Goal: Task Accomplishment & Management: Use online tool/utility

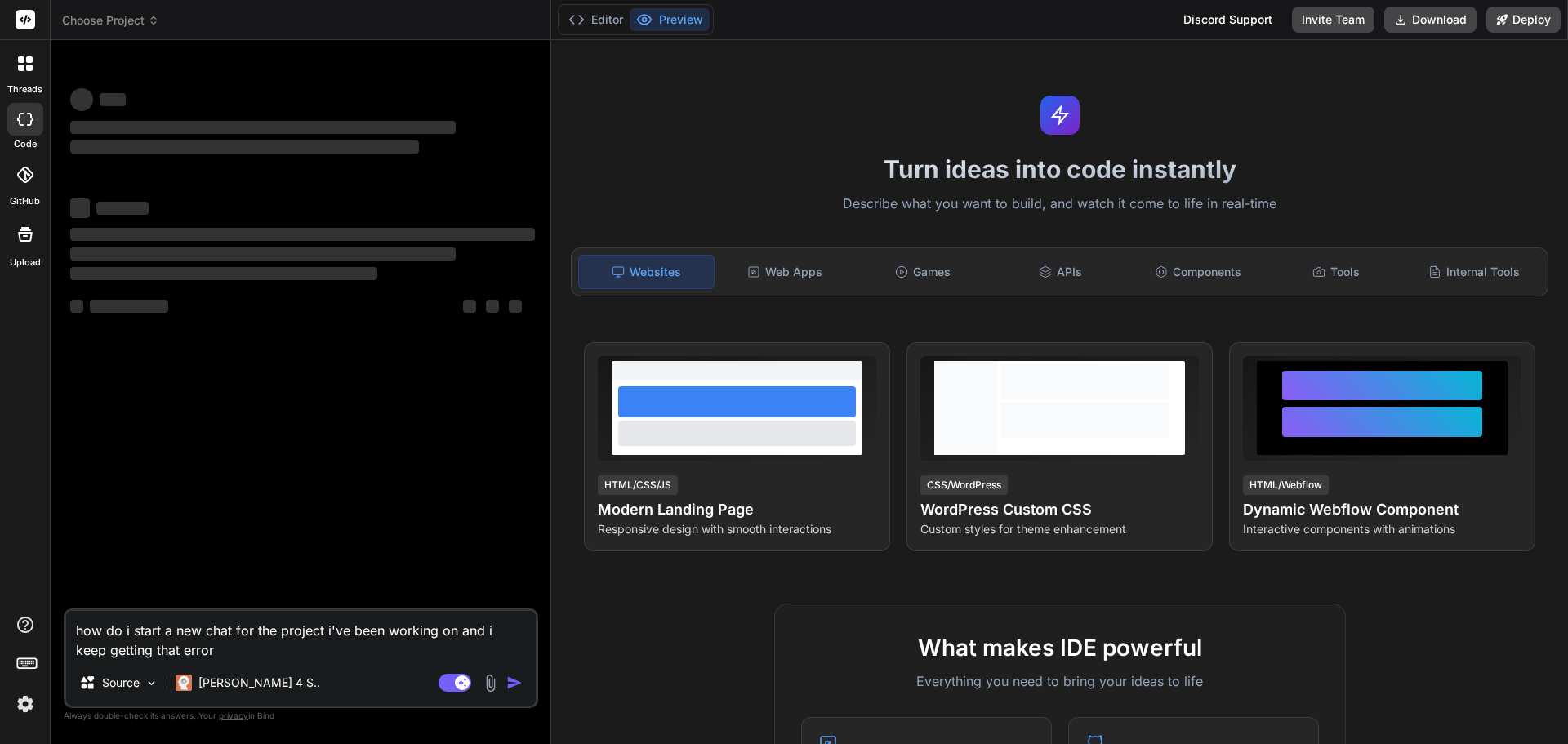
click at [143, 22] on span "Choose Project" at bounding box center [111, 20] width 98 height 16
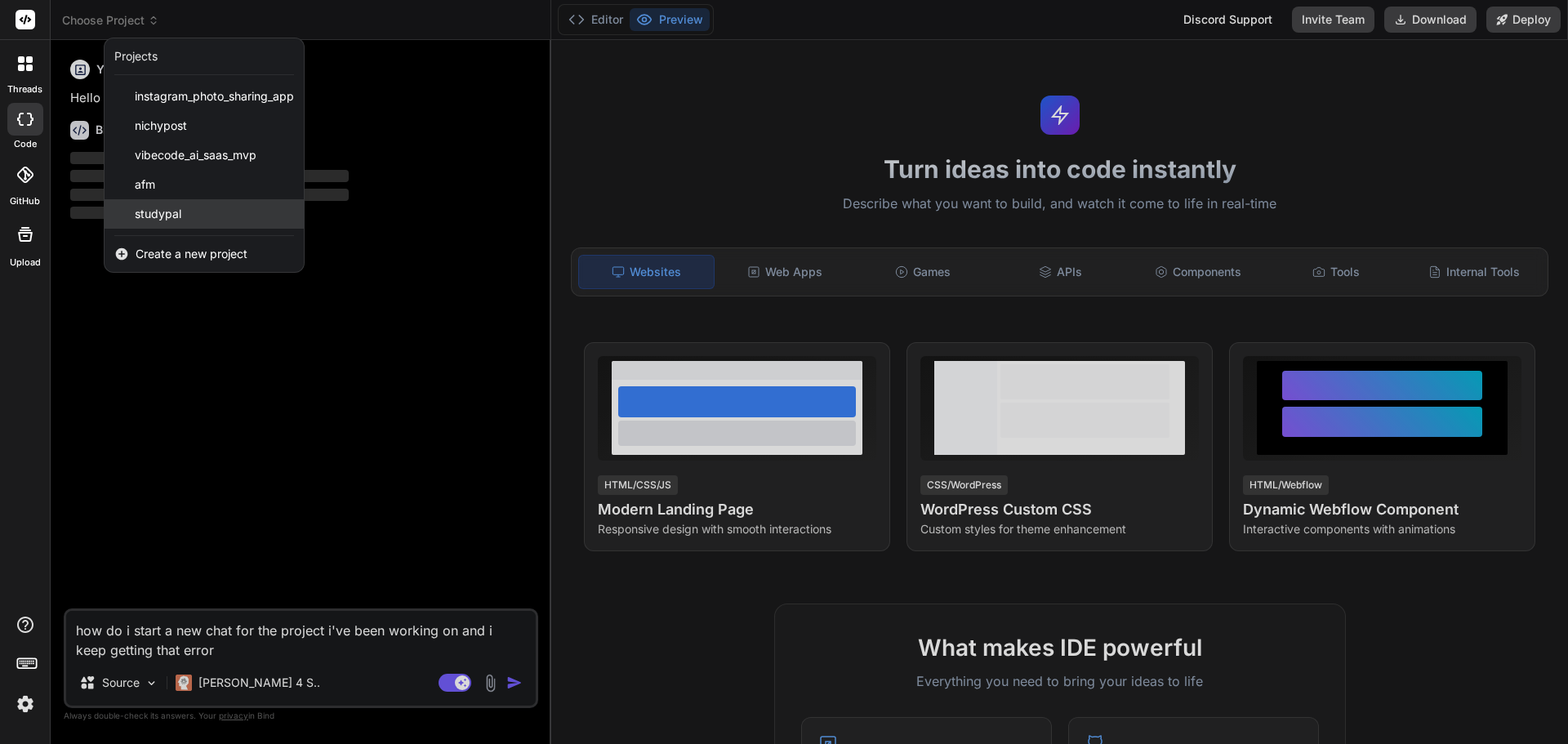
click at [159, 212] on span "studypal" at bounding box center [159, 213] width 47 height 16
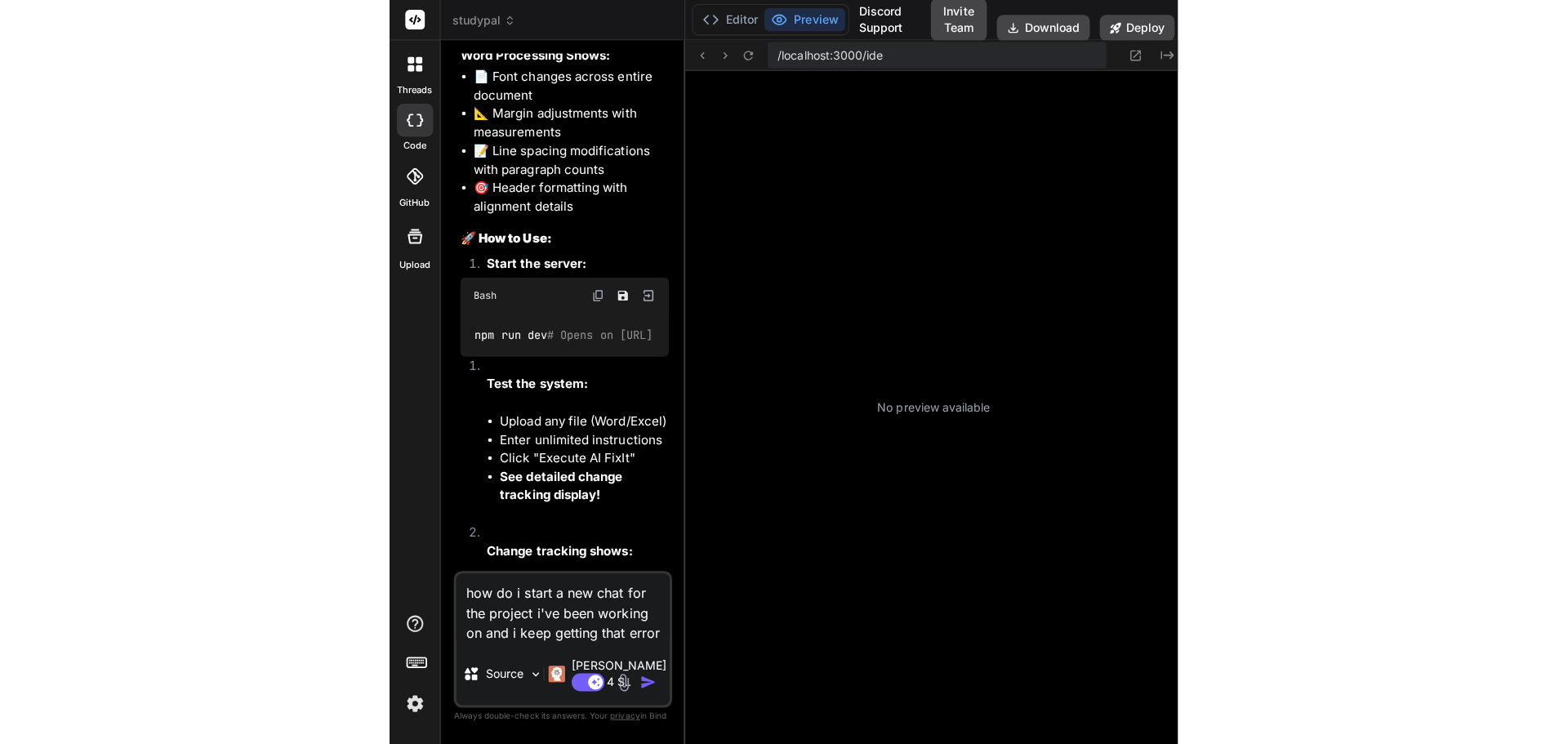
scroll to position [387, 0]
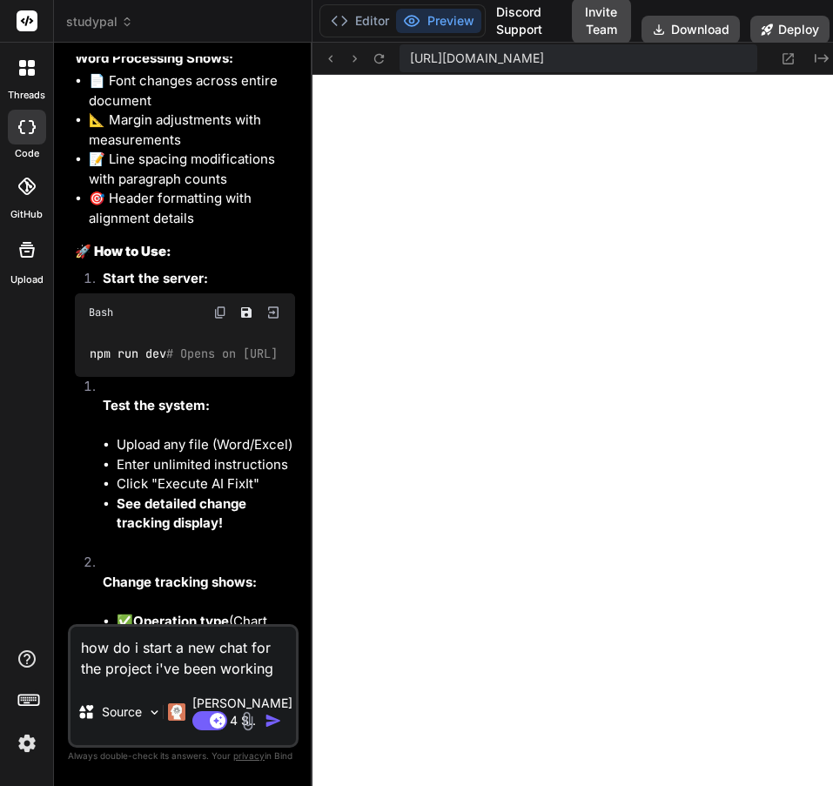
type textarea "x"
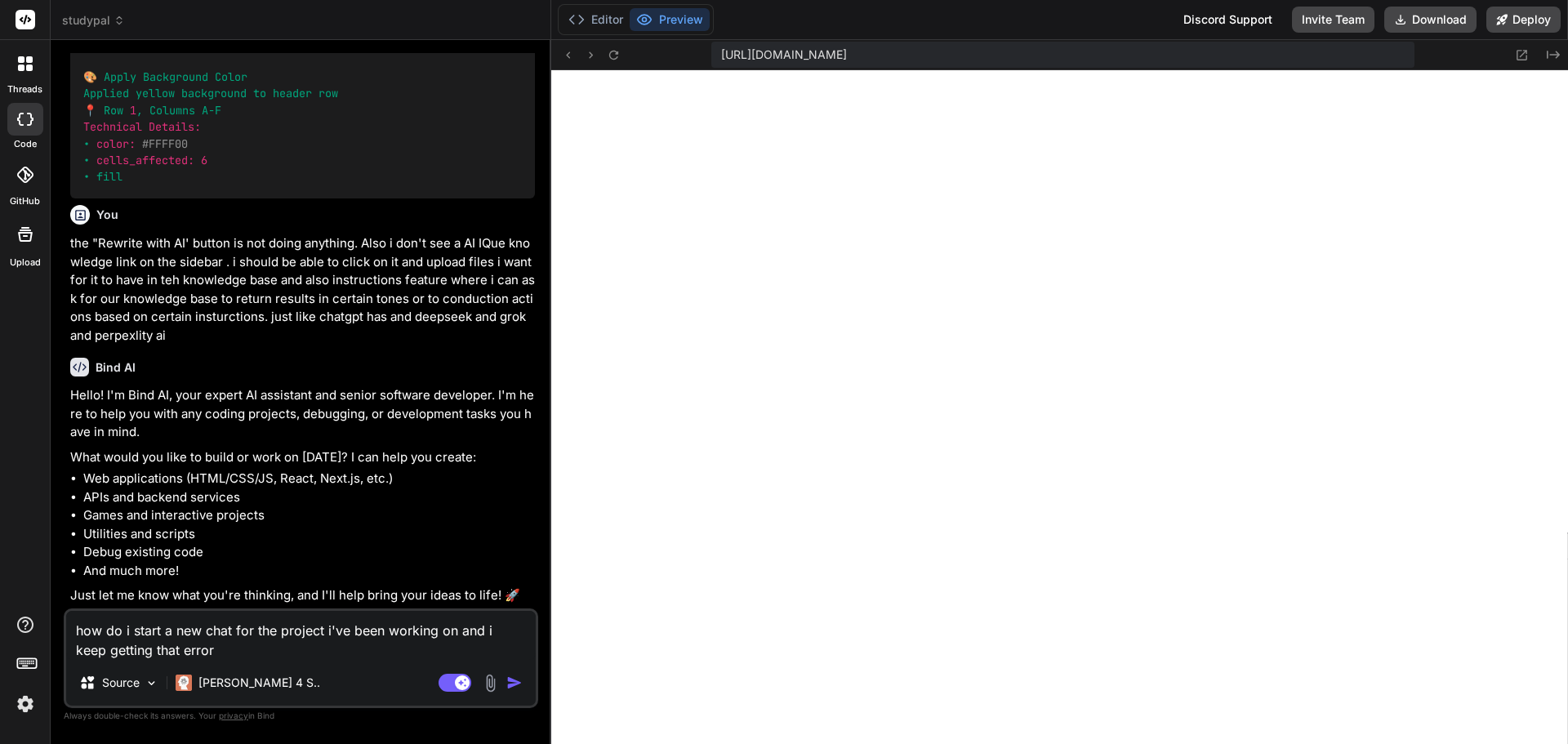
scroll to position [12732, 0]
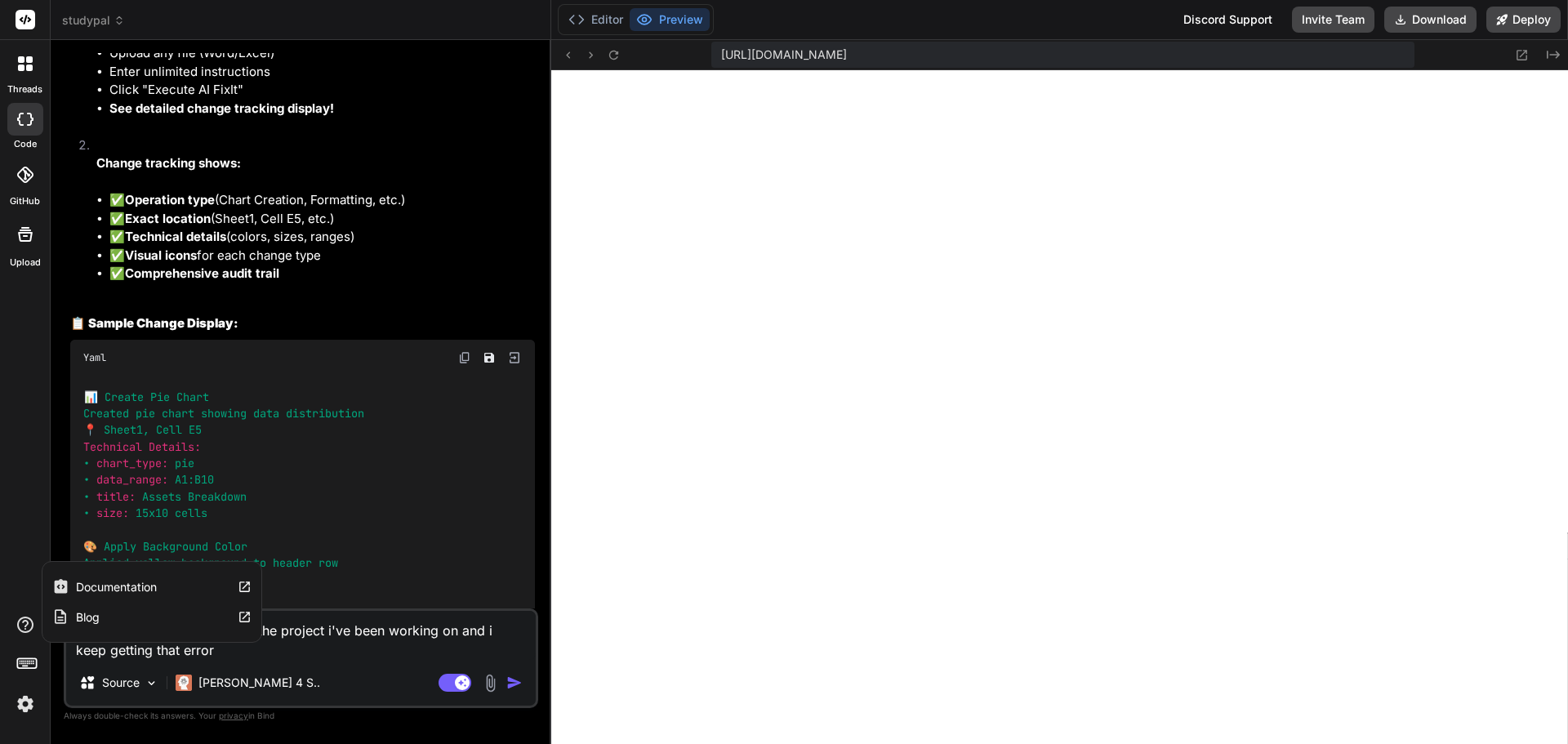
drag, startPoint x: 248, startPoint y: 653, endPoint x: -10, endPoint y: 607, distance: 262.1
click at [0, 607] on html "threads code GitHub Upload Documentation Blog studypal Created with Pixso. Bind…" at bounding box center [784, 372] width 1568 height 744
type textarea "o"
type textarea "x"
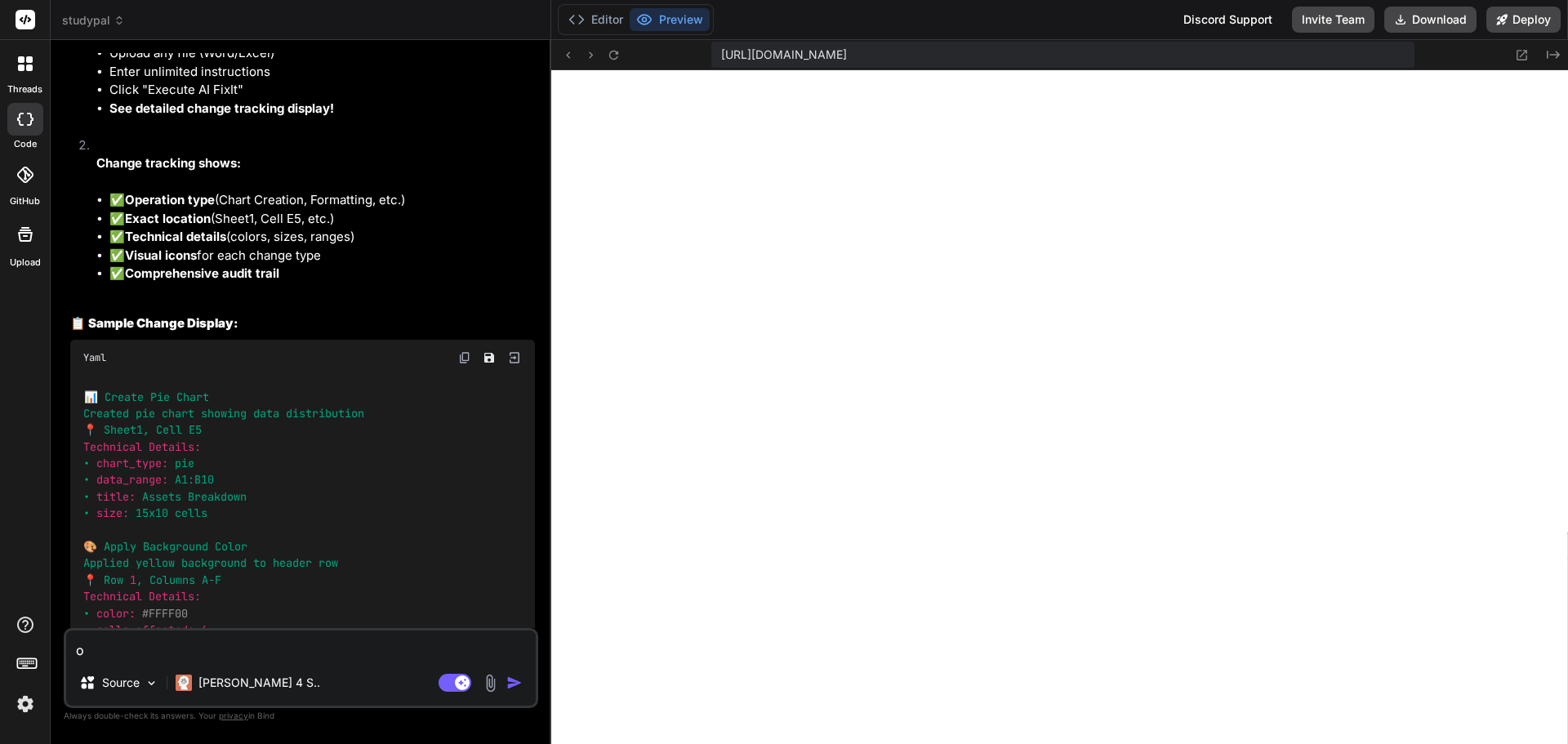
type textarea "ok"
type textarea "x"
type textarea "ok"
type textarea "x"
type textarea "ok p"
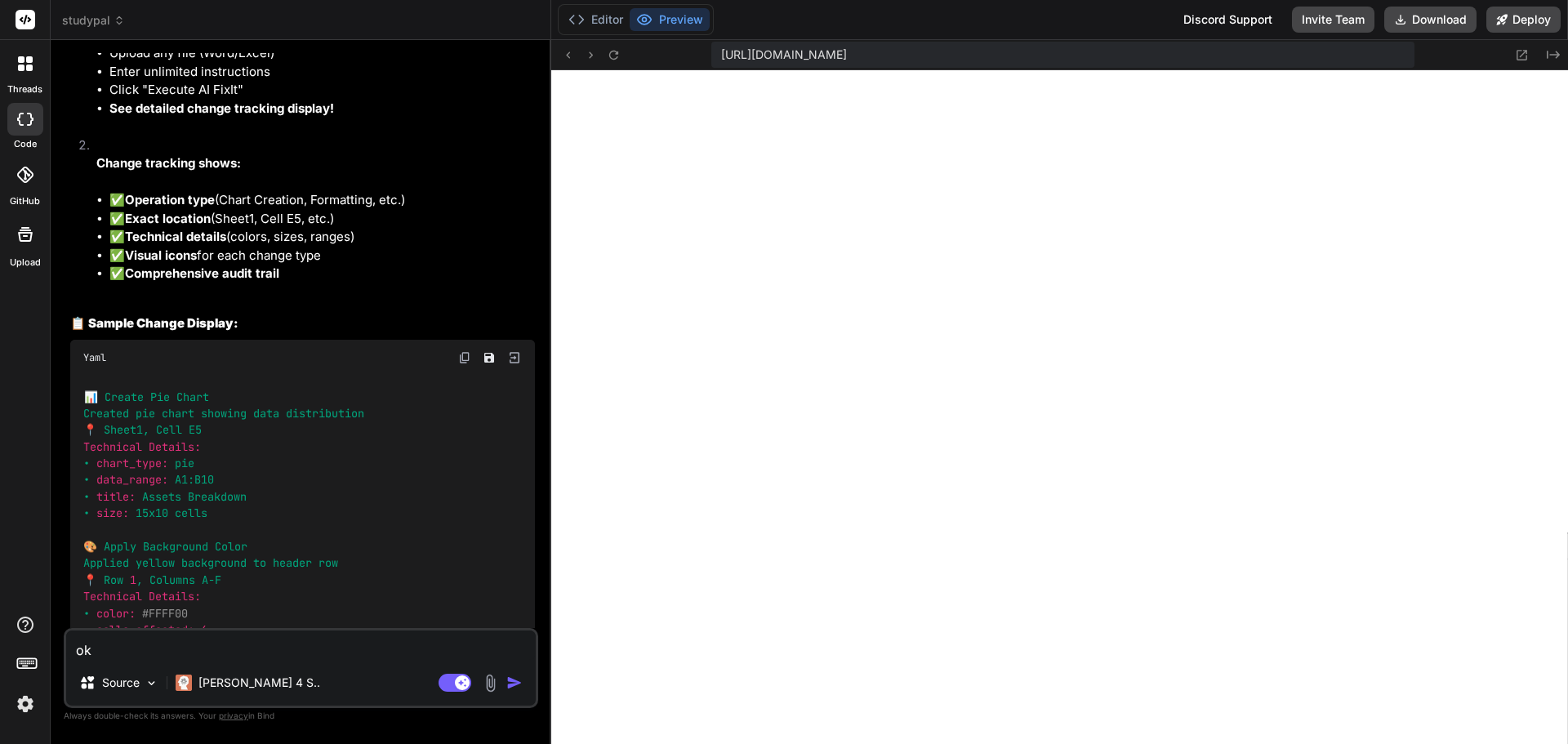
type textarea "x"
type textarea "ok pl"
type textarea "x"
type textarea "ok ple"
type textarea "x"
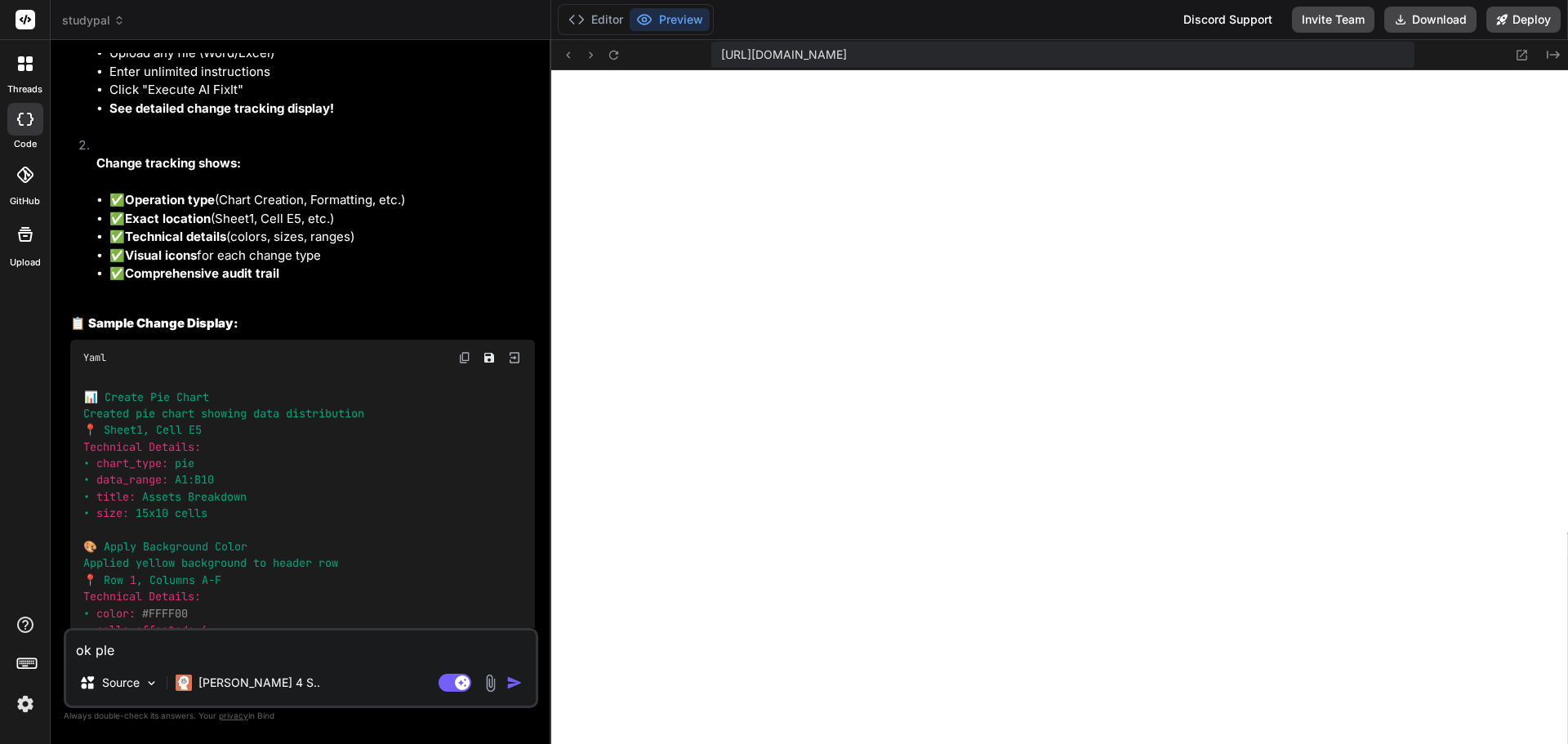
type textarea "ok plea"
type textarea "x"
type textarea "ok pleas"
type textarea "x"
type textarea "ok please"
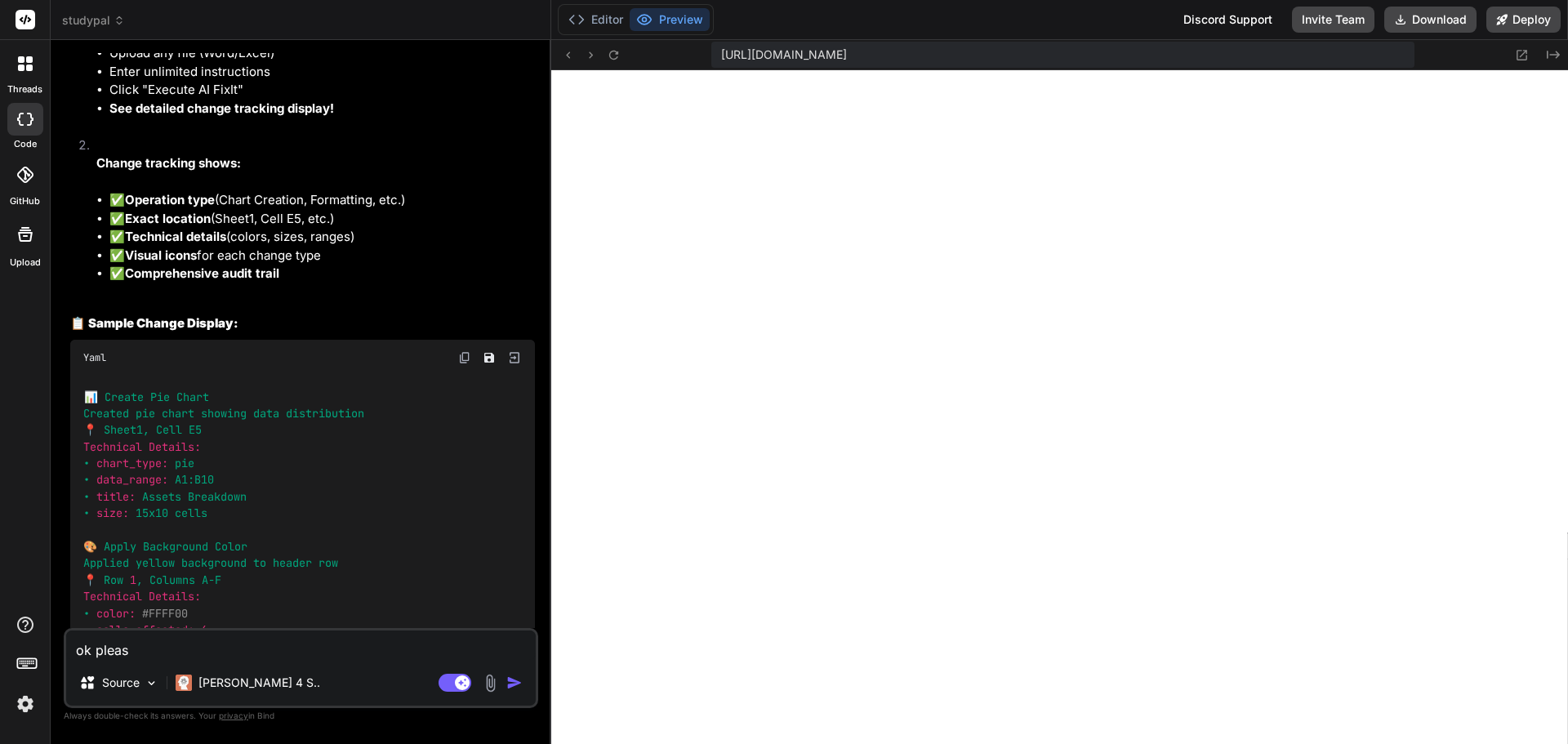
type textarea "x"
type textarea "ok please"
type textarea "x"
type textarea "ok please c"
type textarea "x"
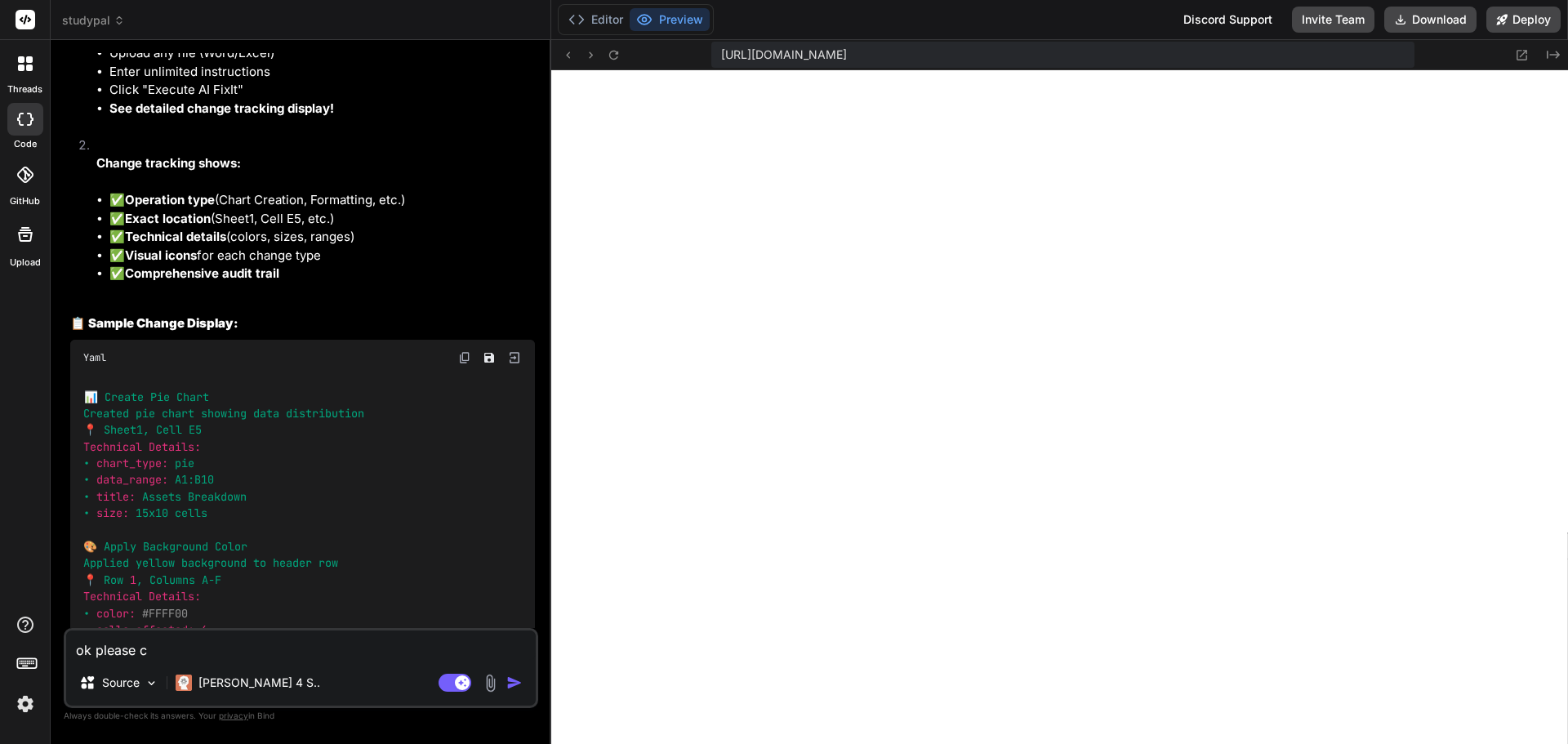
type textarea "ok please co"
type textarea "x"
type textarea "ok please con"
type textarea "x"
type textarea "ok please cond"
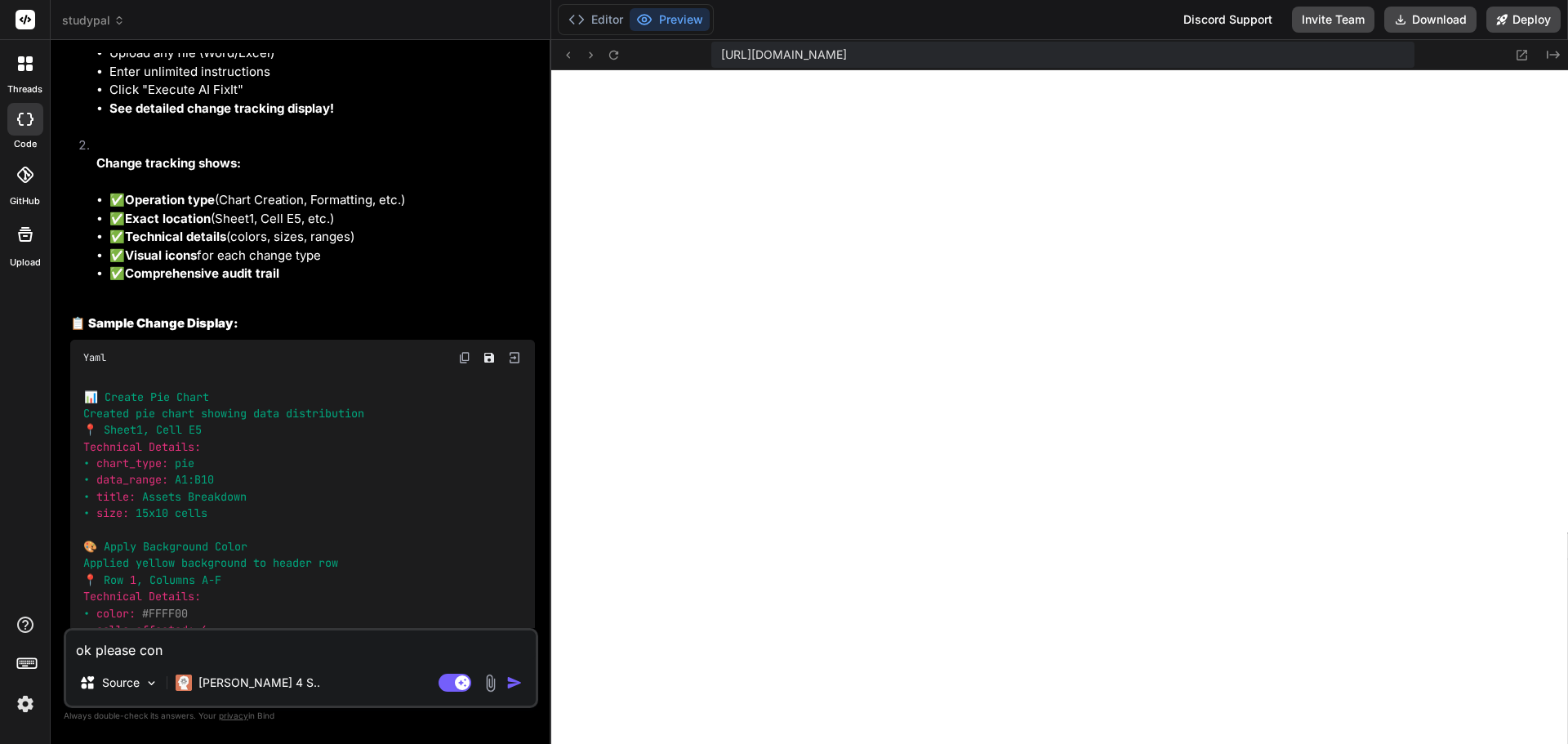
type textarea "x"
type textarea "ok please condu"
type textarea "x"
type textarea "ok please conduc"
type textarea "x"
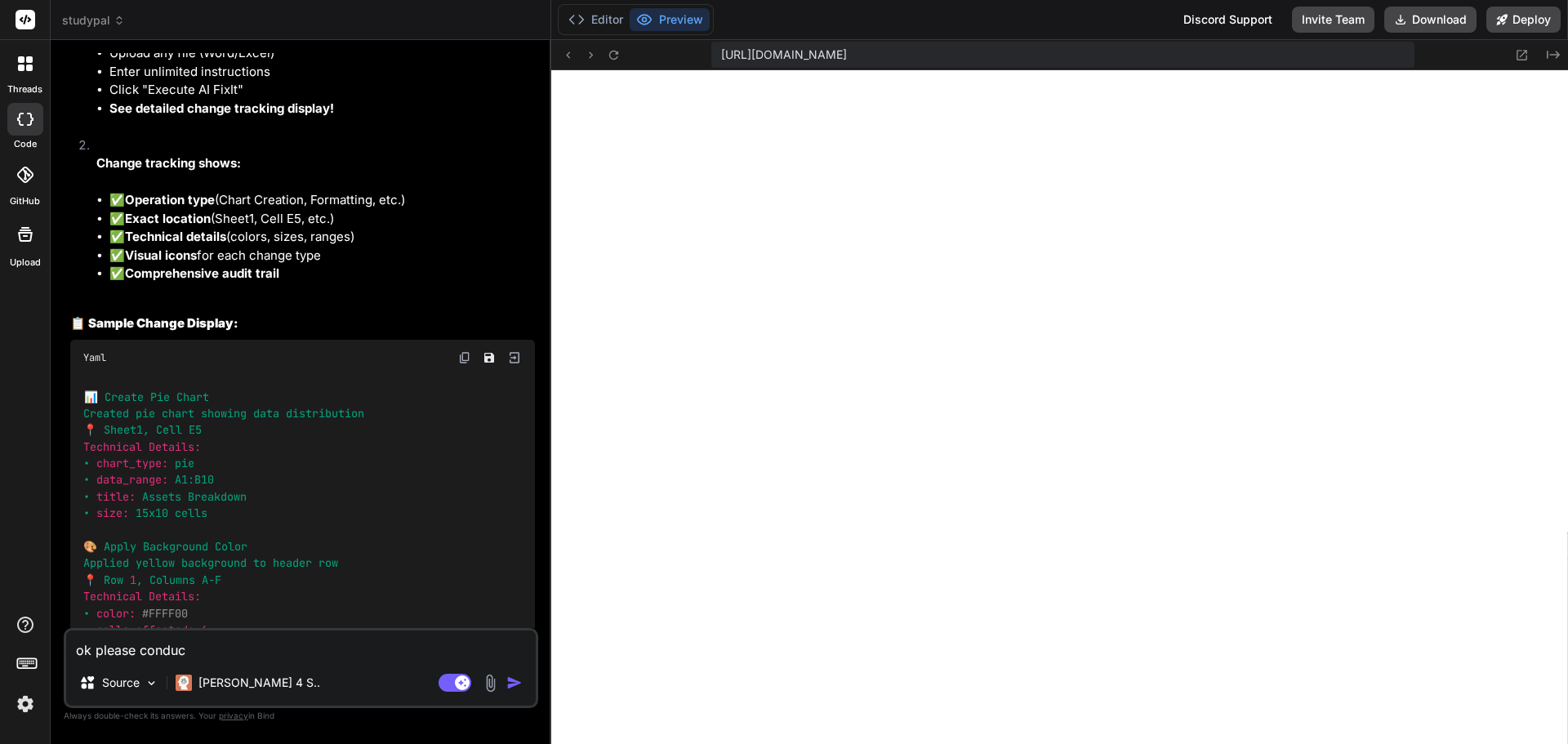
type textarea "ok please conduct"
type textarea "x"
type textarea "ok please conduct"
type textarea "x"
type textarea "ok please conduct t"
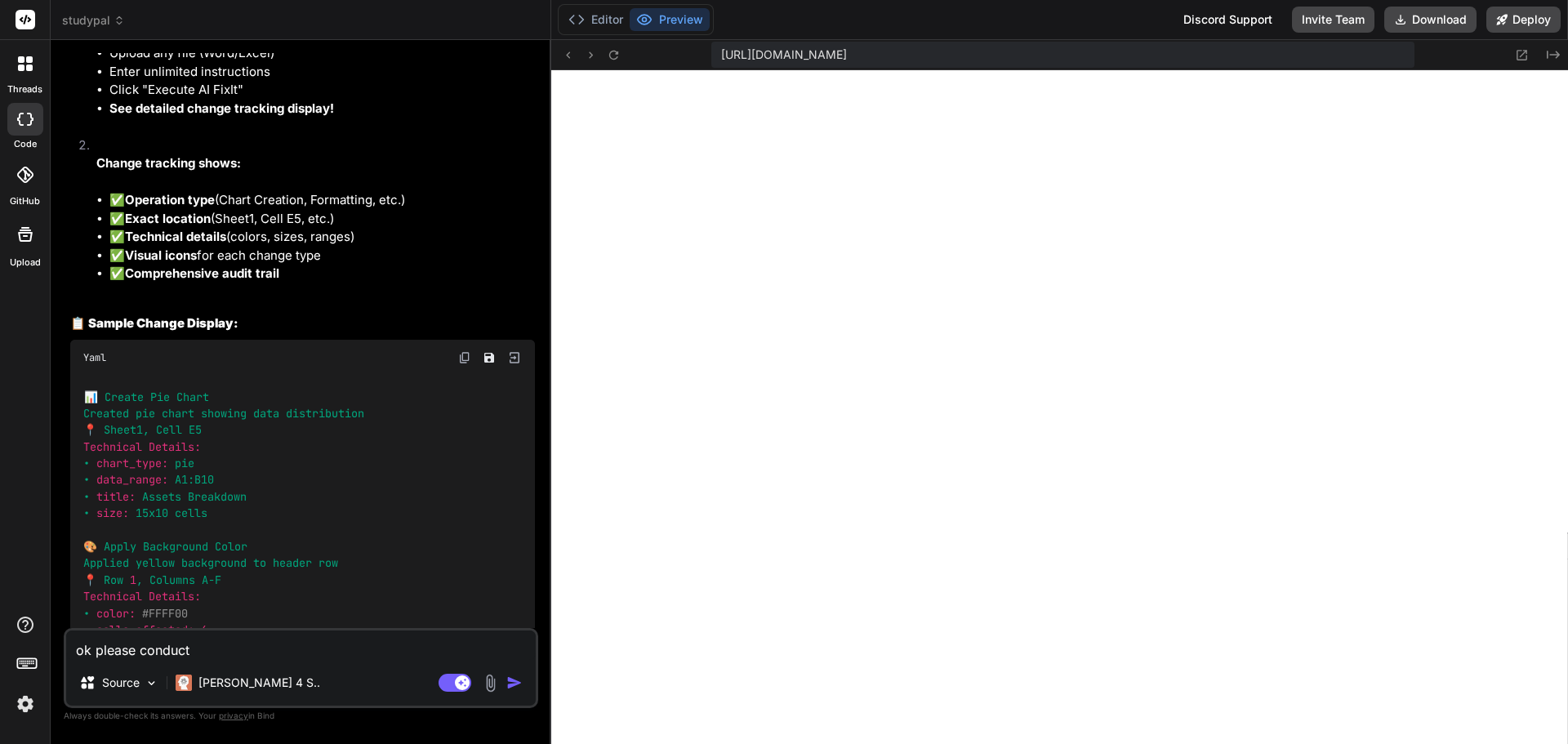
type textarea "x"
type textarea "ok please conduct th"
type textarea "x"
type textarea "ok please conduct the"
type textarea "x"
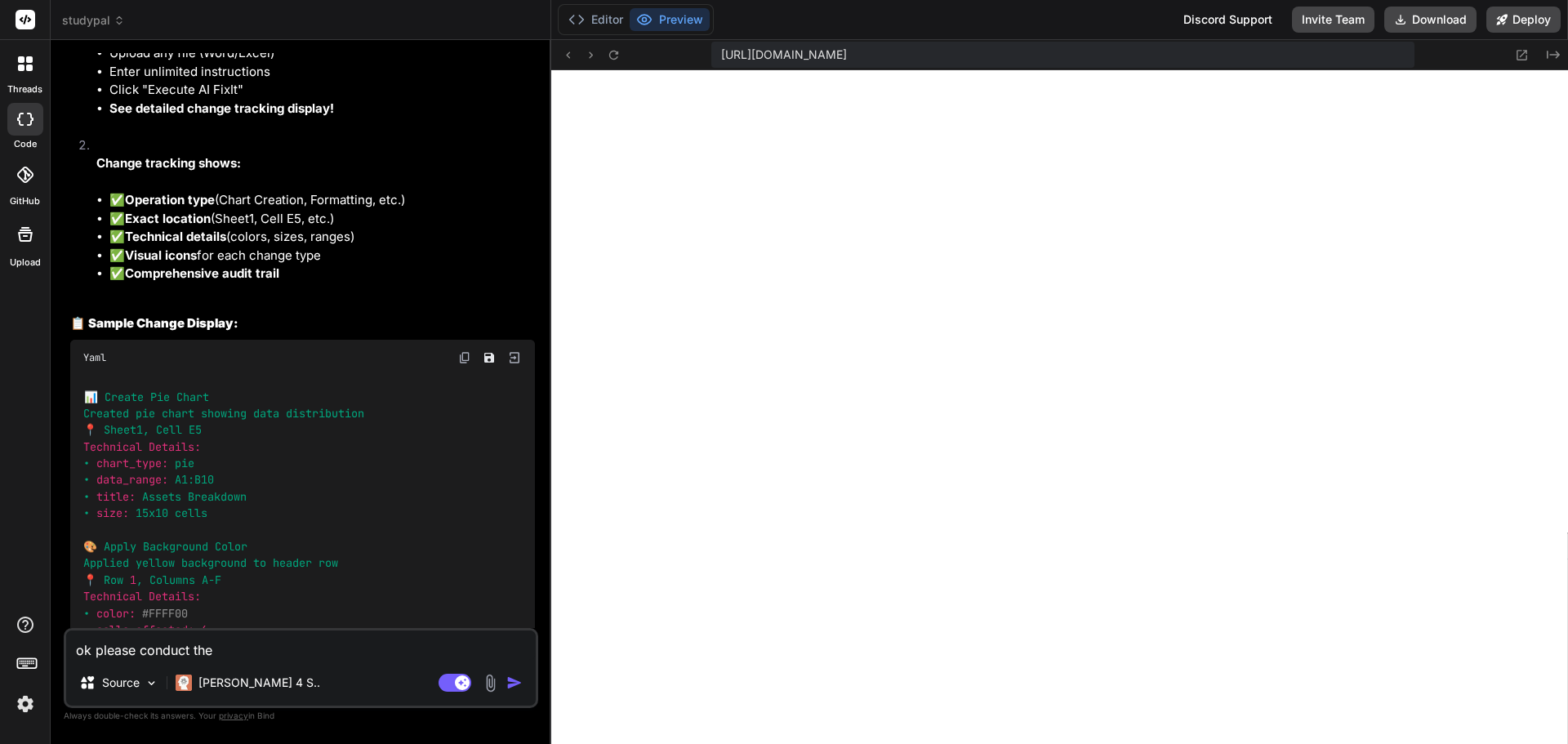
type textarea "ok please conduct the"
type textarea "x"
type textarea "ok please conduct the c"
type textarea "x"
type textarea "ok please conduct the ch"
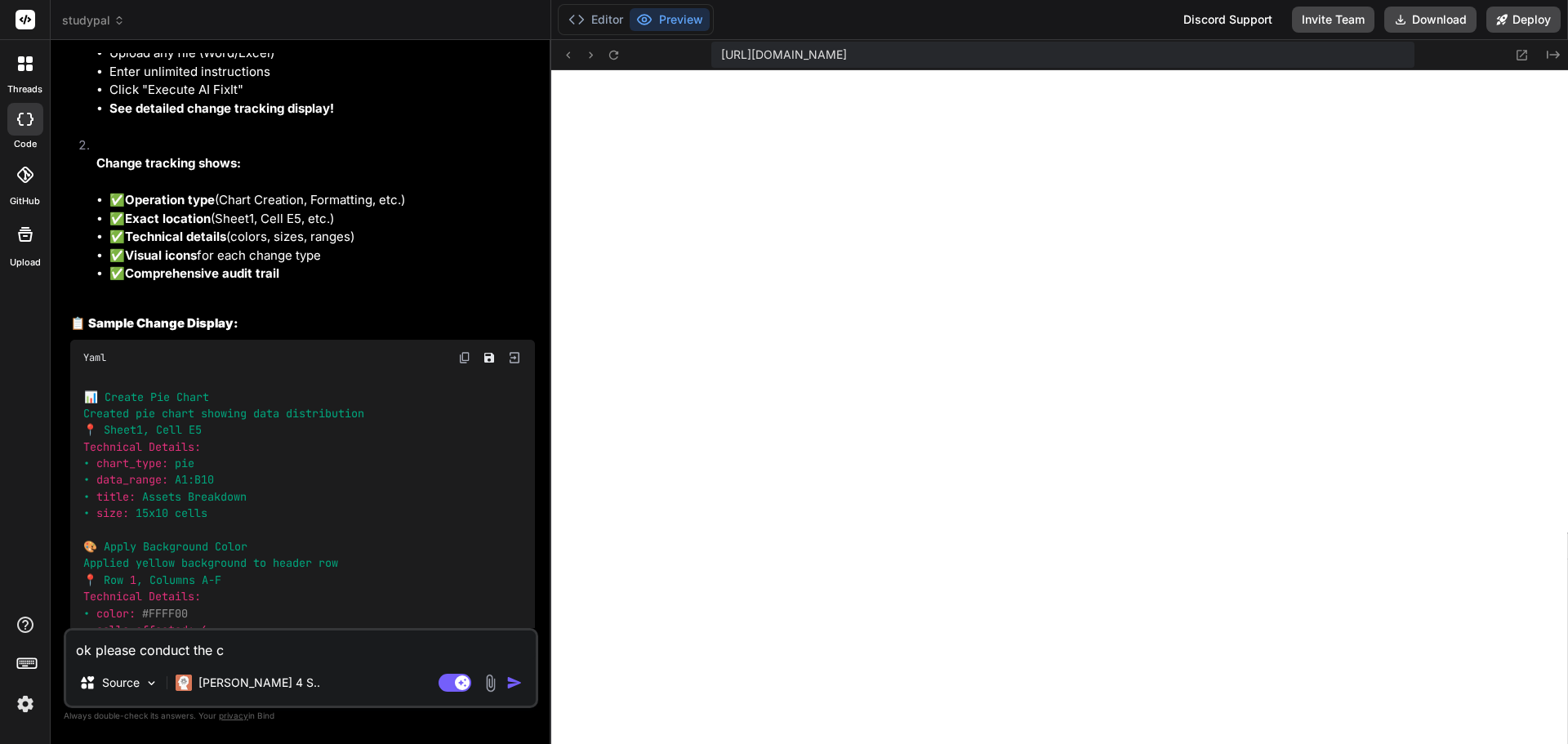
type textarea "x"
type textarea "ok please conduct the cha"
type textarea "x"
type textarea "ok please conduct the chan"
type textarea "x"
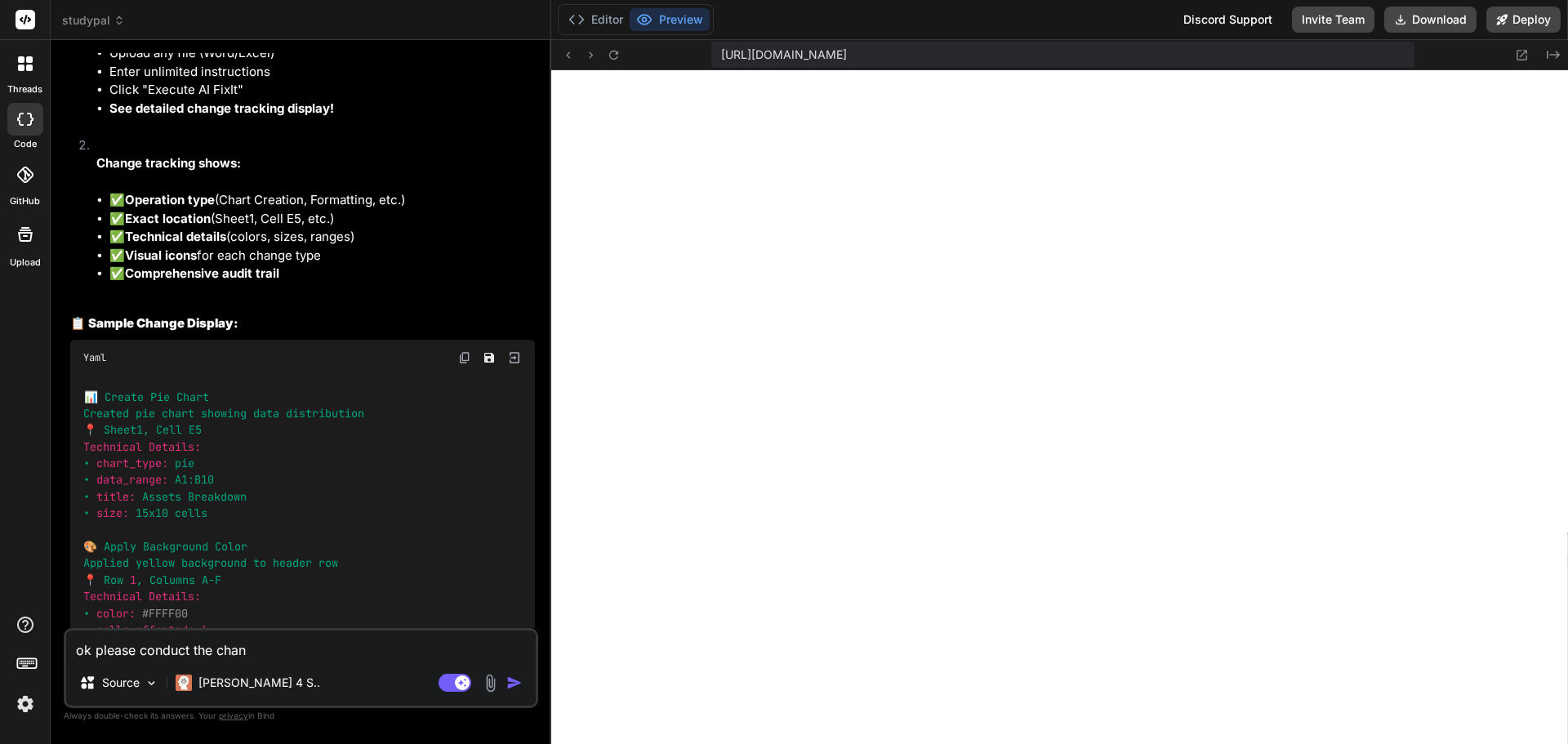
type textarea "ok please conduct the [PERSON_NAME]"
type textarea "x"
type textarea "ok please conduct the change"
type textarea "x"
type textarea "ok please conduct the changes"
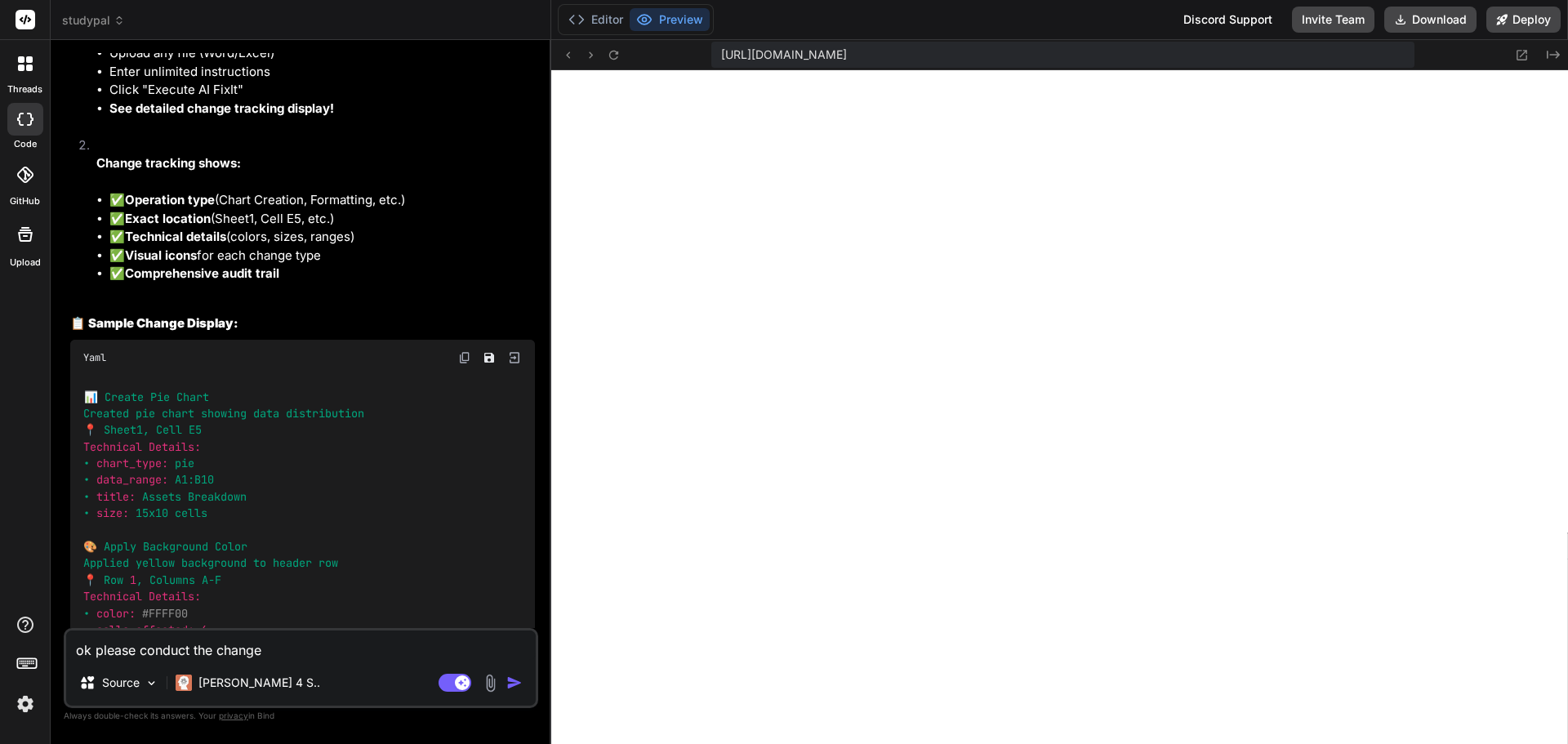
type textarea "x"
type textarea "ok please conduct the changes"
type textarea "x"
type textarea "ok please conduct the changes t"
type textarea "x"
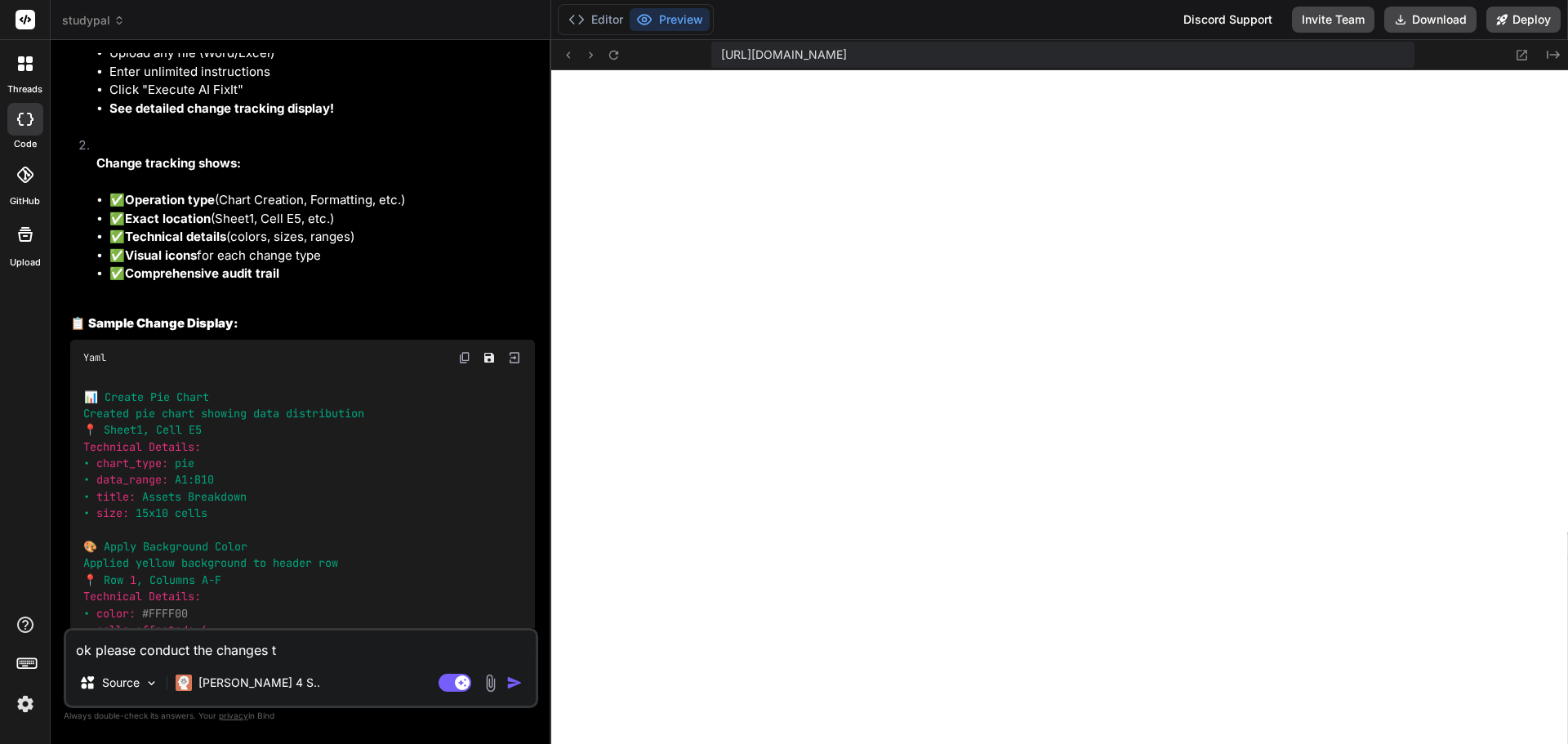
type textarea "ok please conduct the changes to"
type textarea "x"
type textarea "ok please conduct the changes to"
type textarea "x"
type textarea "ok please conduct the changes to o"
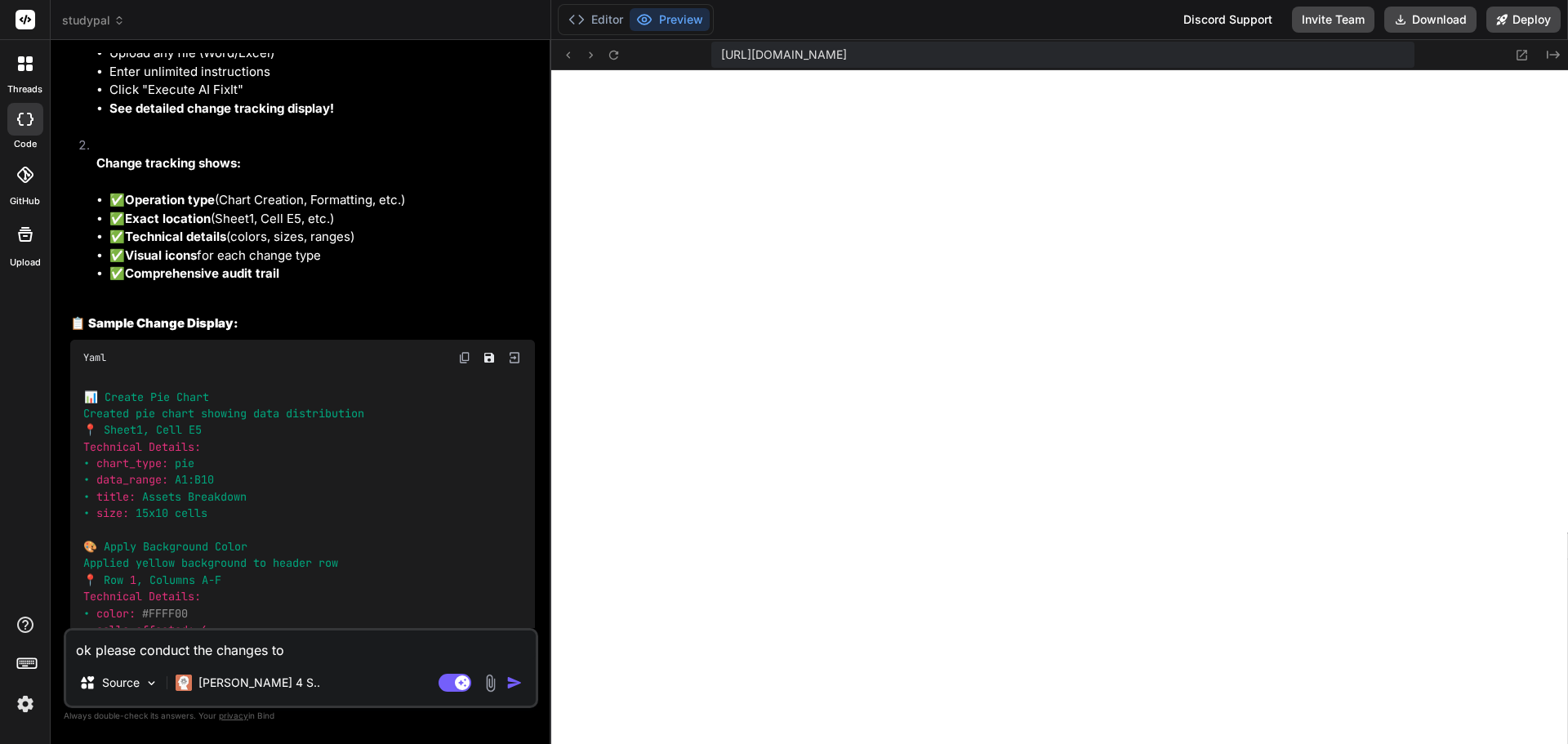
type textarea "x"
type textarea "ok please conduct the changes to ou"
type textarea "x"
type textarea "ok please conduct the changes to our"
type textarea "x"
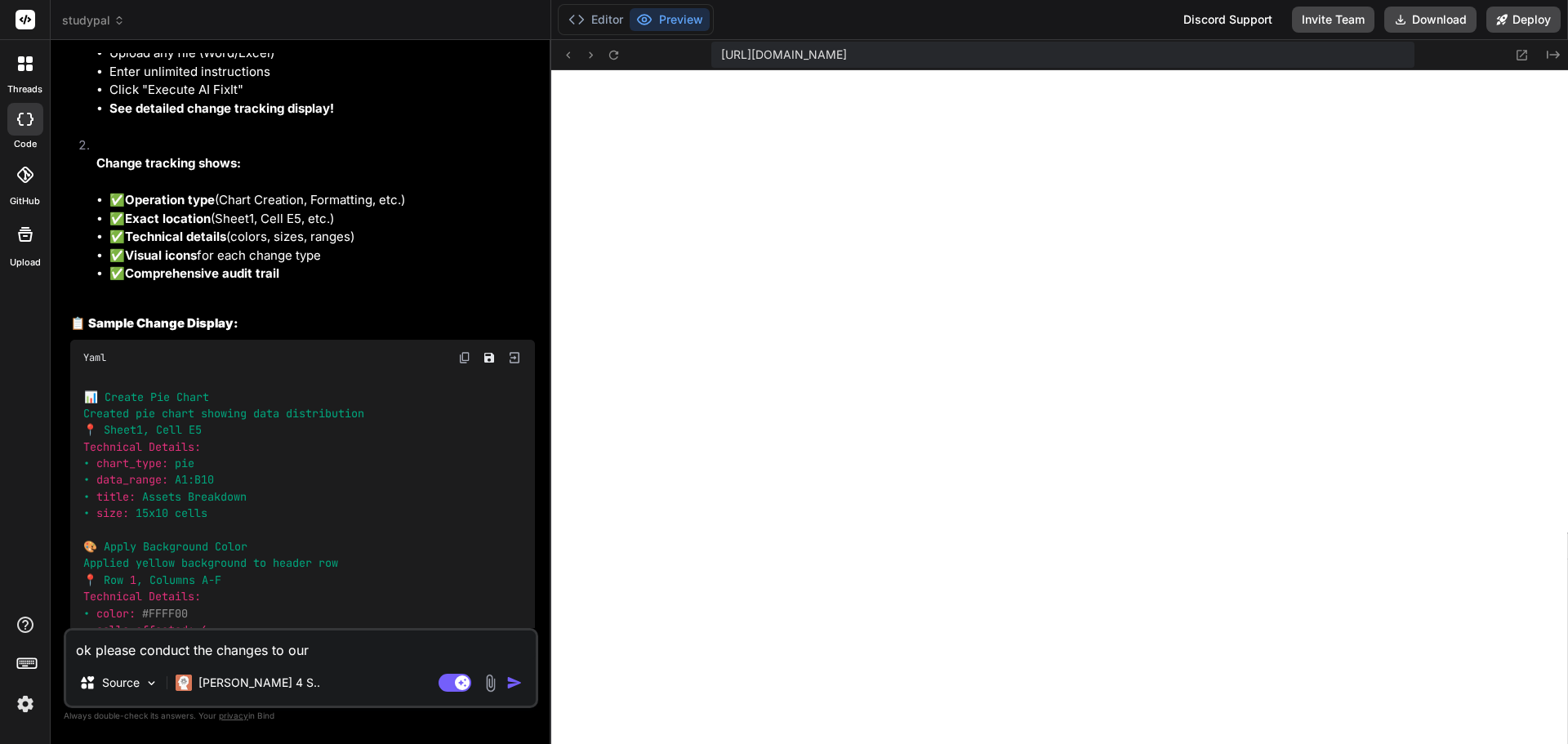
type textarea "ok please conduct the changes to our"
type textarea "x"
type textarea "ok please conduct the changes to our a"
type textarea "x"
type textarea "ok please conduct the changes to our ap"
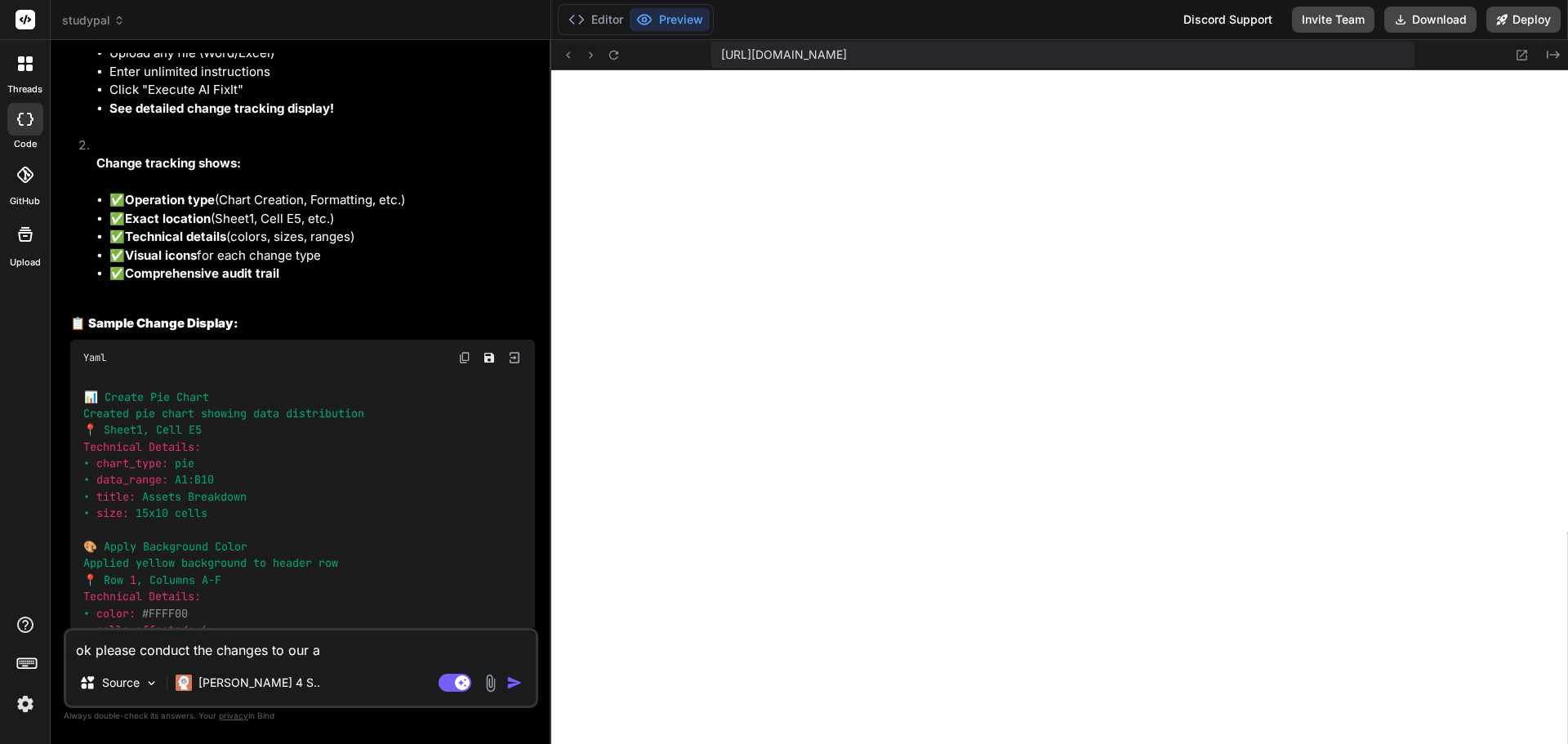
type textarea "x"
type textarea "ok please conduct the changes to our app"
type textarea "x"
type textarea "ok please conduct the changes to our app:"
type textarea "x"
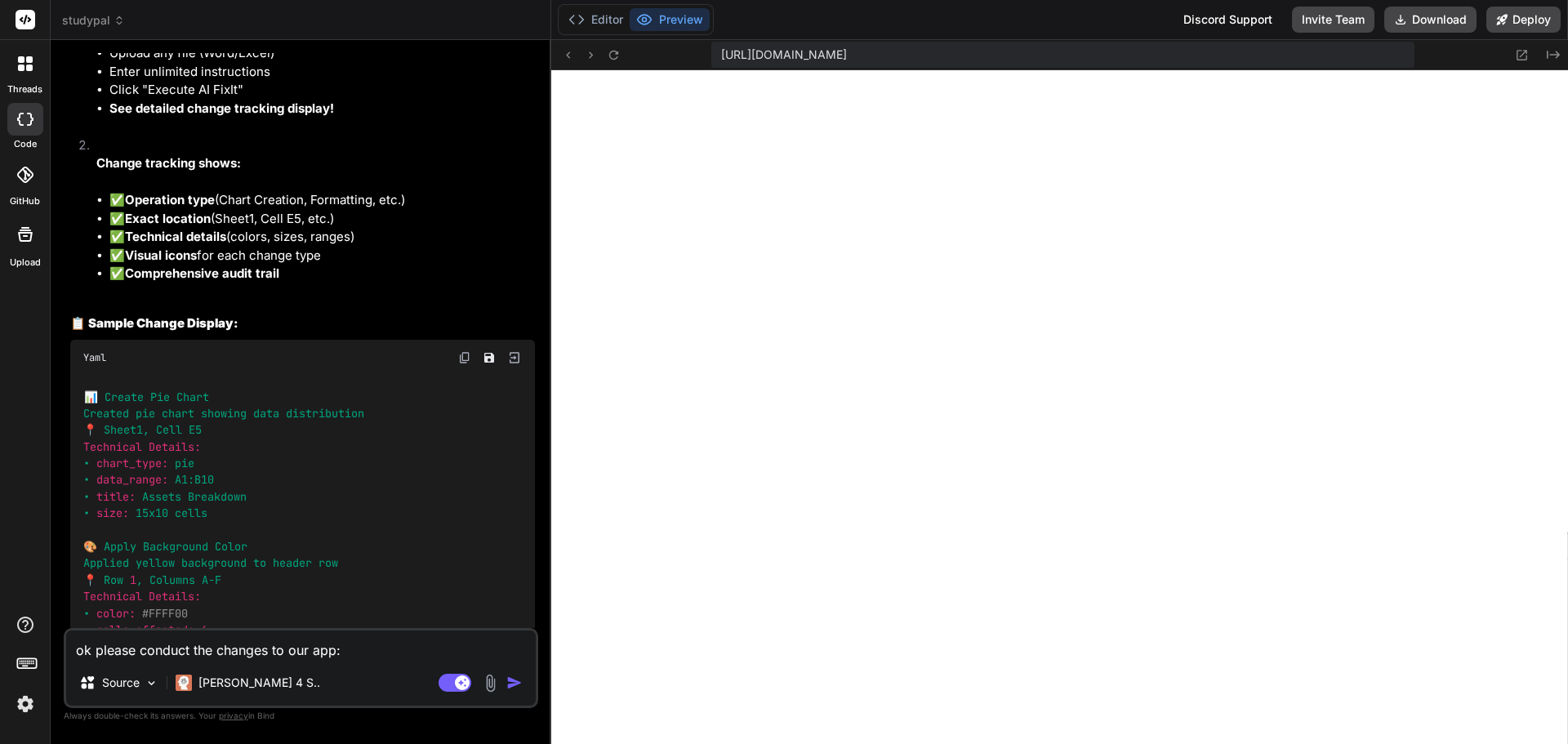
type textarea "ok please conduct the changes to our app:"
type textarea "x"
paste textarea "OfficeAutomator Pro - AI-Powered Productivity Suite for Solopreneurs I'm buildi…"
type textarea "ok please conduct the changes to our app: OfficeAutomator Pro - AI-Powered Prod…"
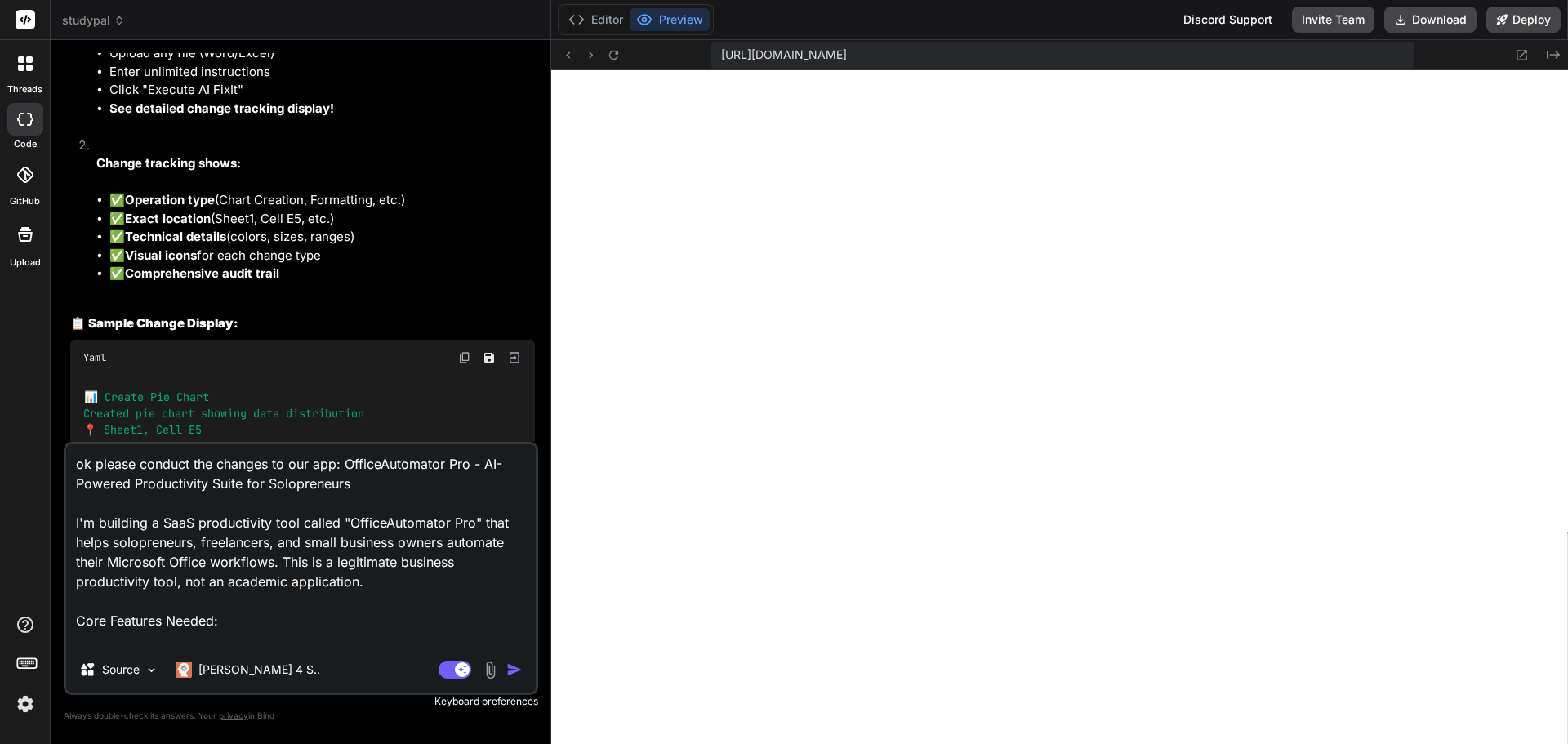
scroll to position [511, 0]
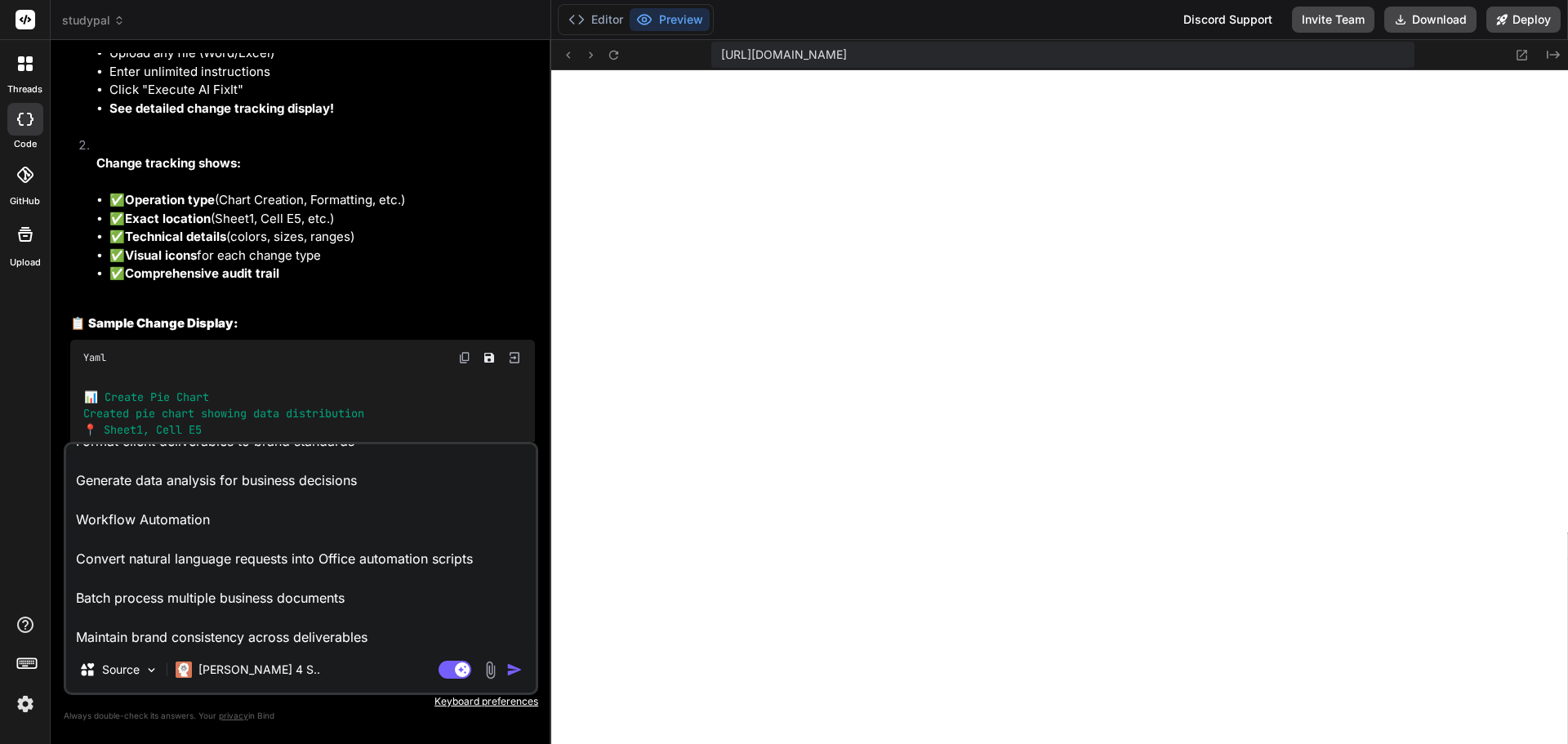
type textarea "x"
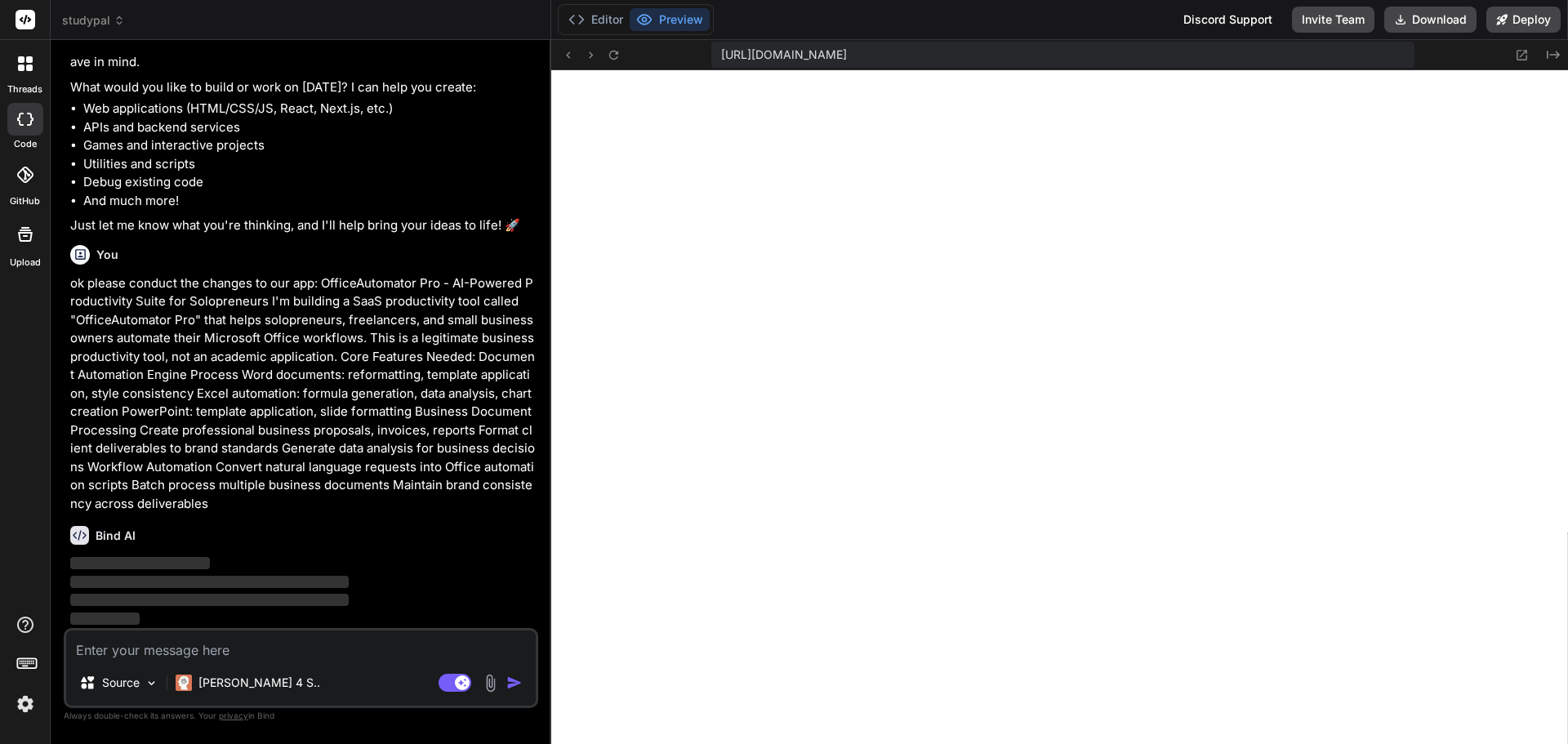
scroll to position [13840, 0]
type textarea "x"
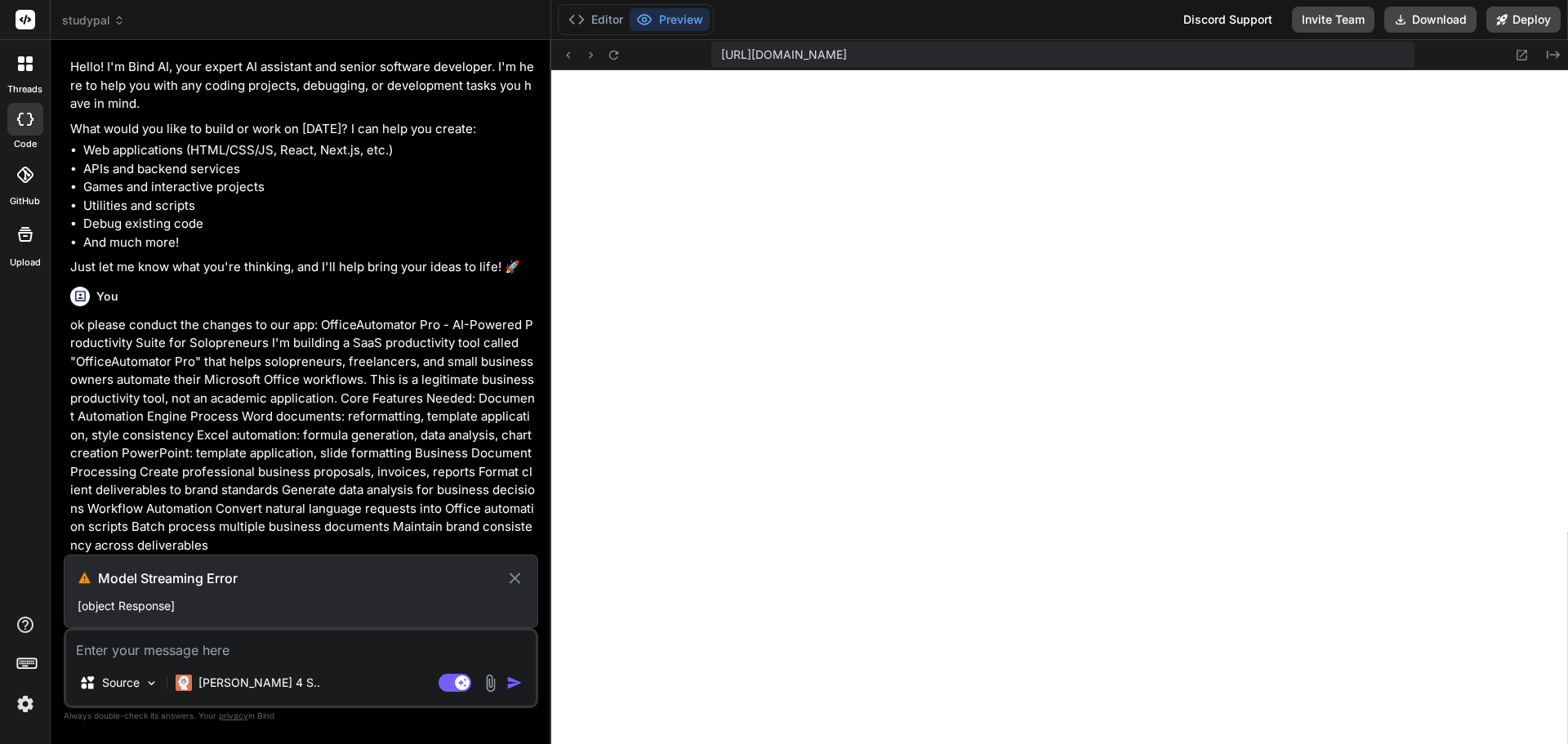
scroll to position [13798, 0]
click at [1427, 12] on button "Download" at bounding box center [1430, 20] width 92 height 26
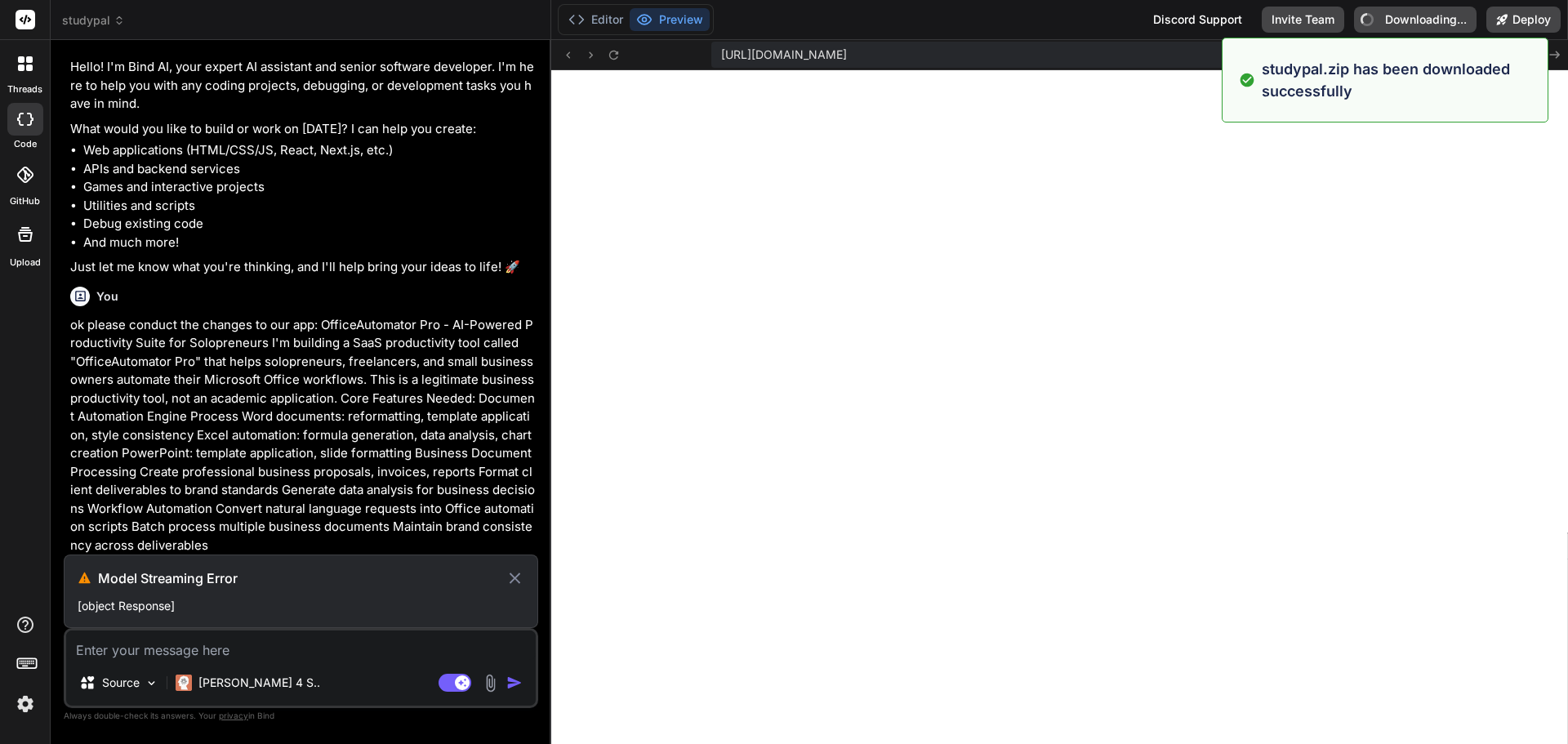
type textarea "x"
